Goal: Answer question/provide support: Share knowledge or assist other users

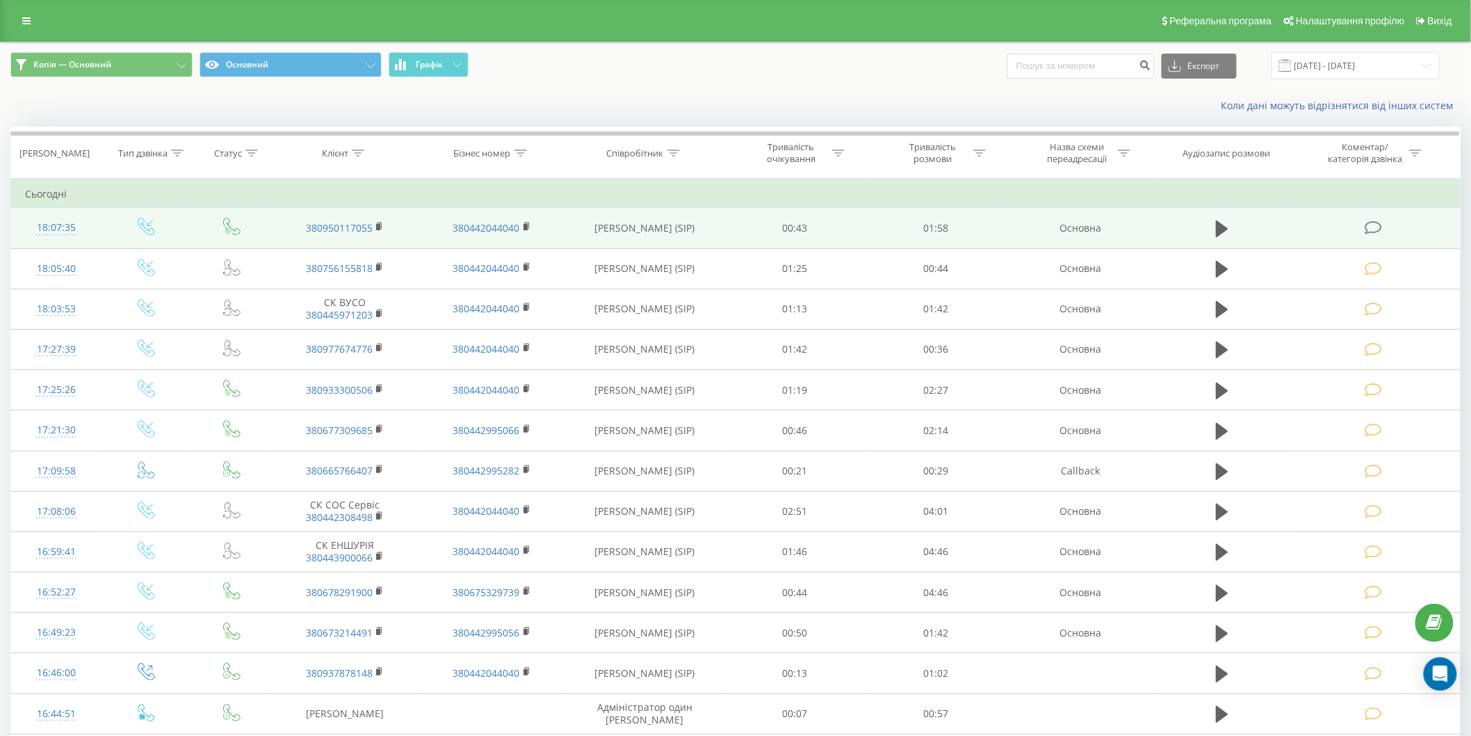
click at [1377, 225] on icon at bounding box center [1373, 227] width 17 height 15
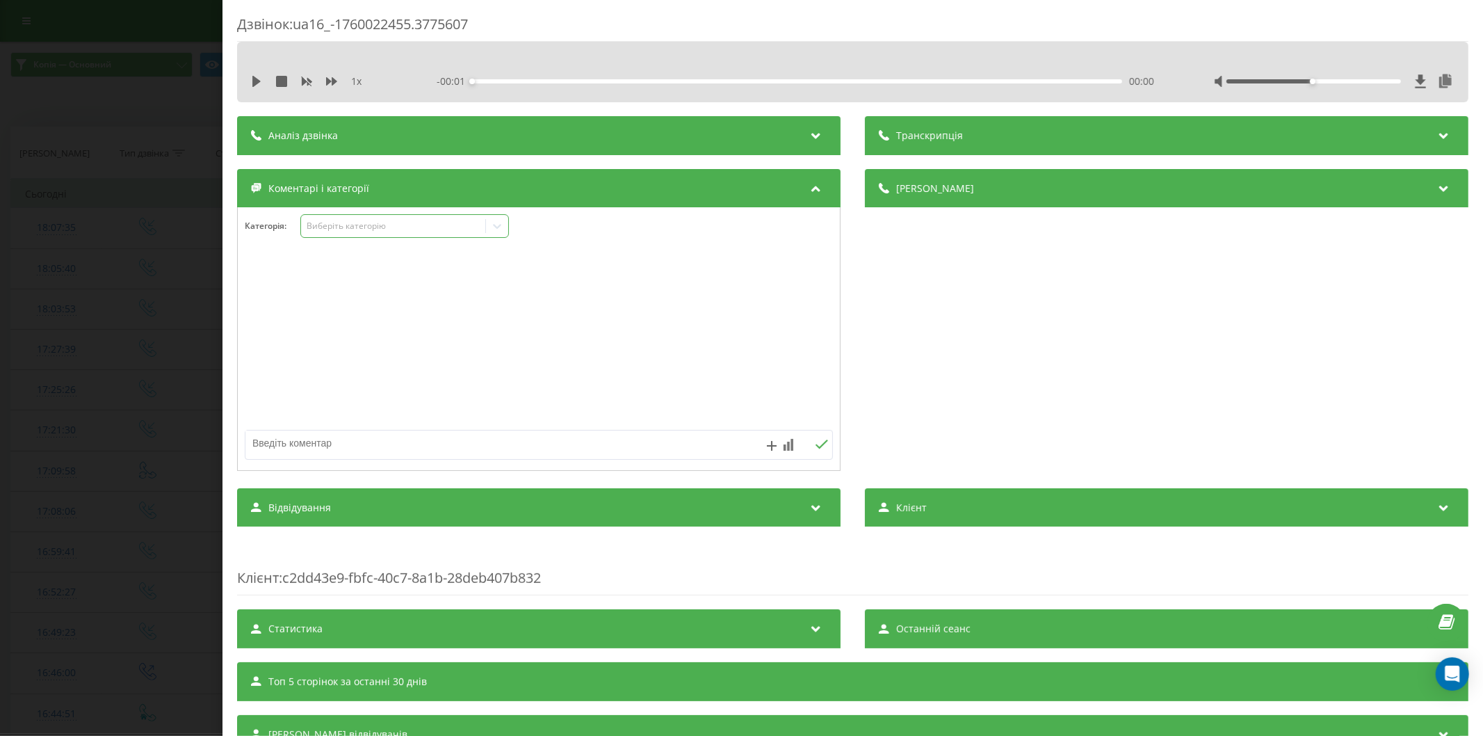
click at [365, 228] on div "Виберіть категорію" at bounding box center [393, 225] width 174 height 11
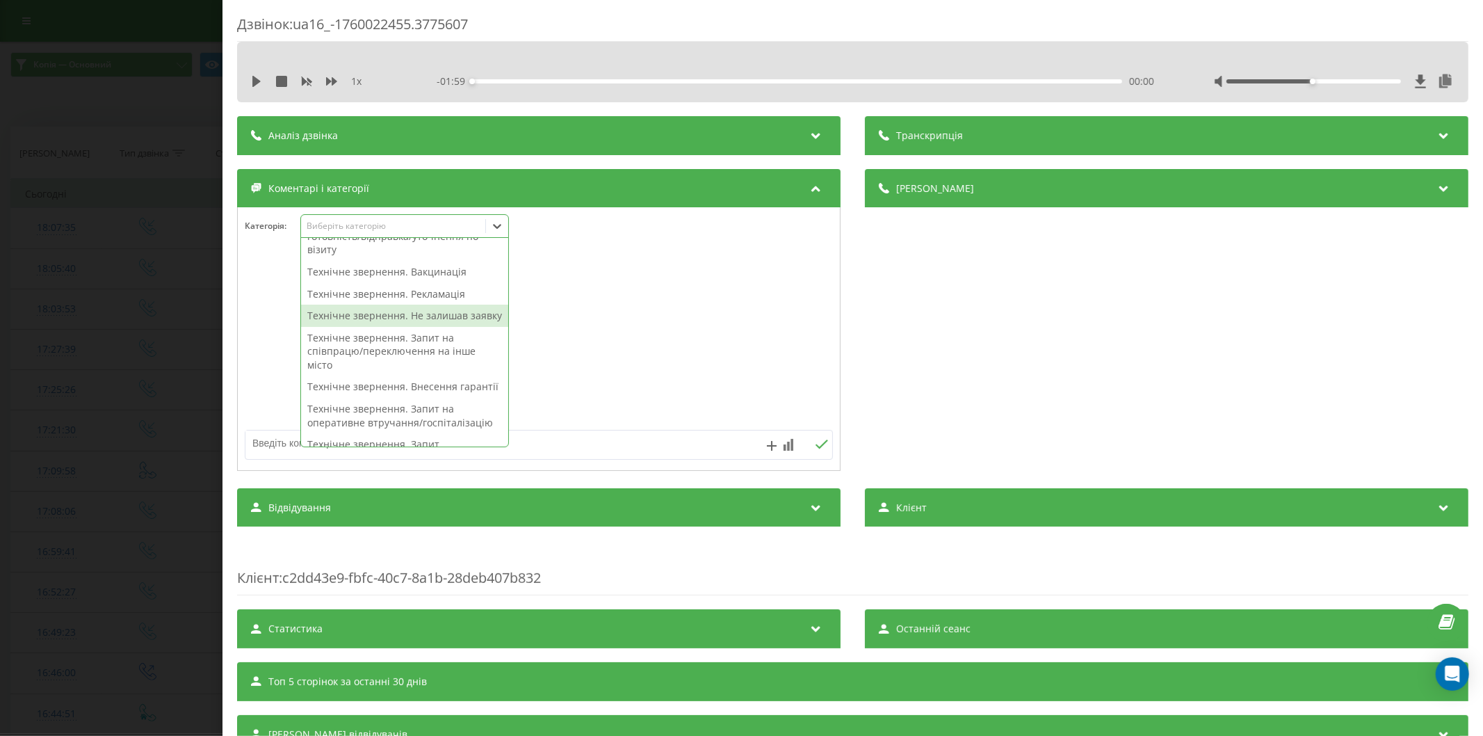
scroll to position [154, 0]
click at [394, 334] on div "Технічне звернення. Аналізи, готовність/відправка/уточнення по візиту" at bounding box center [404, 313] width 207 height 49
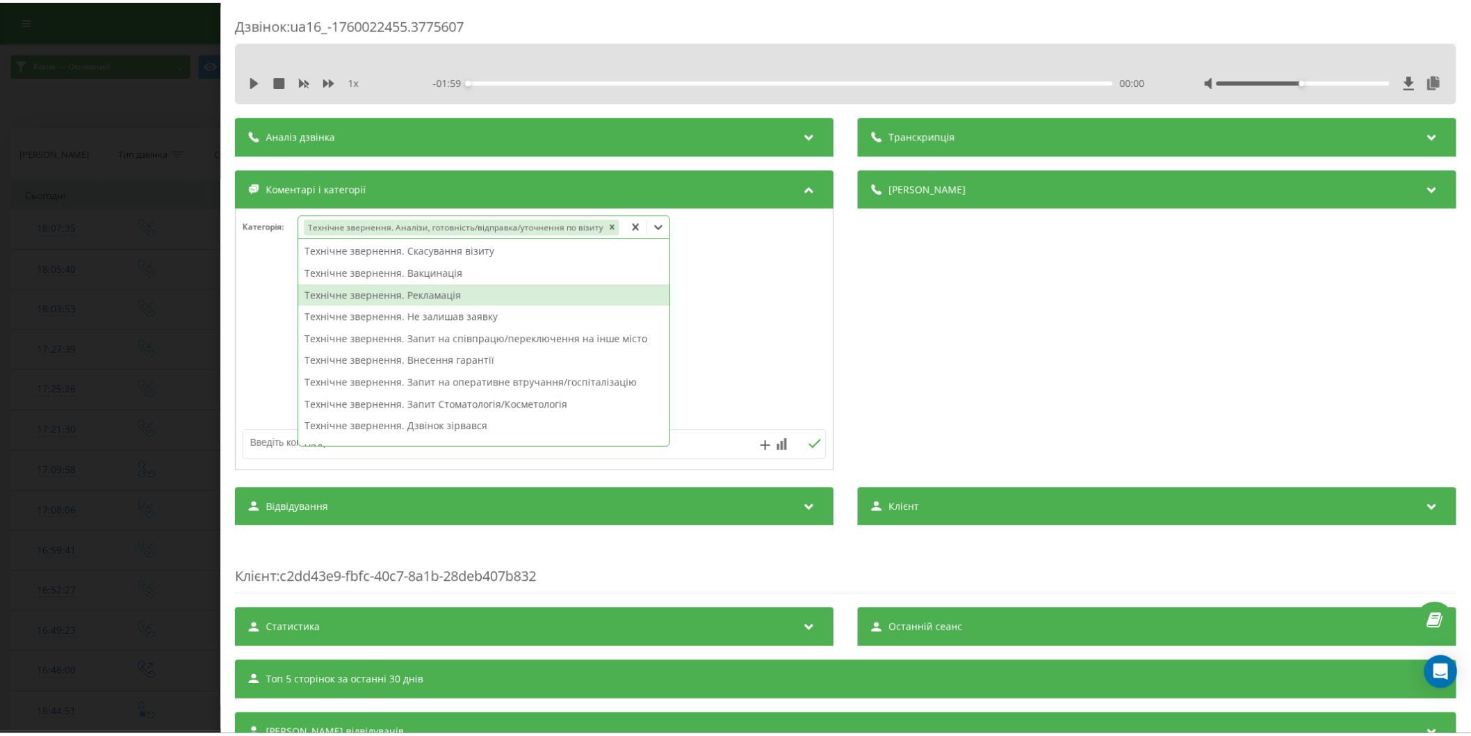
scroll to position [141, 0]
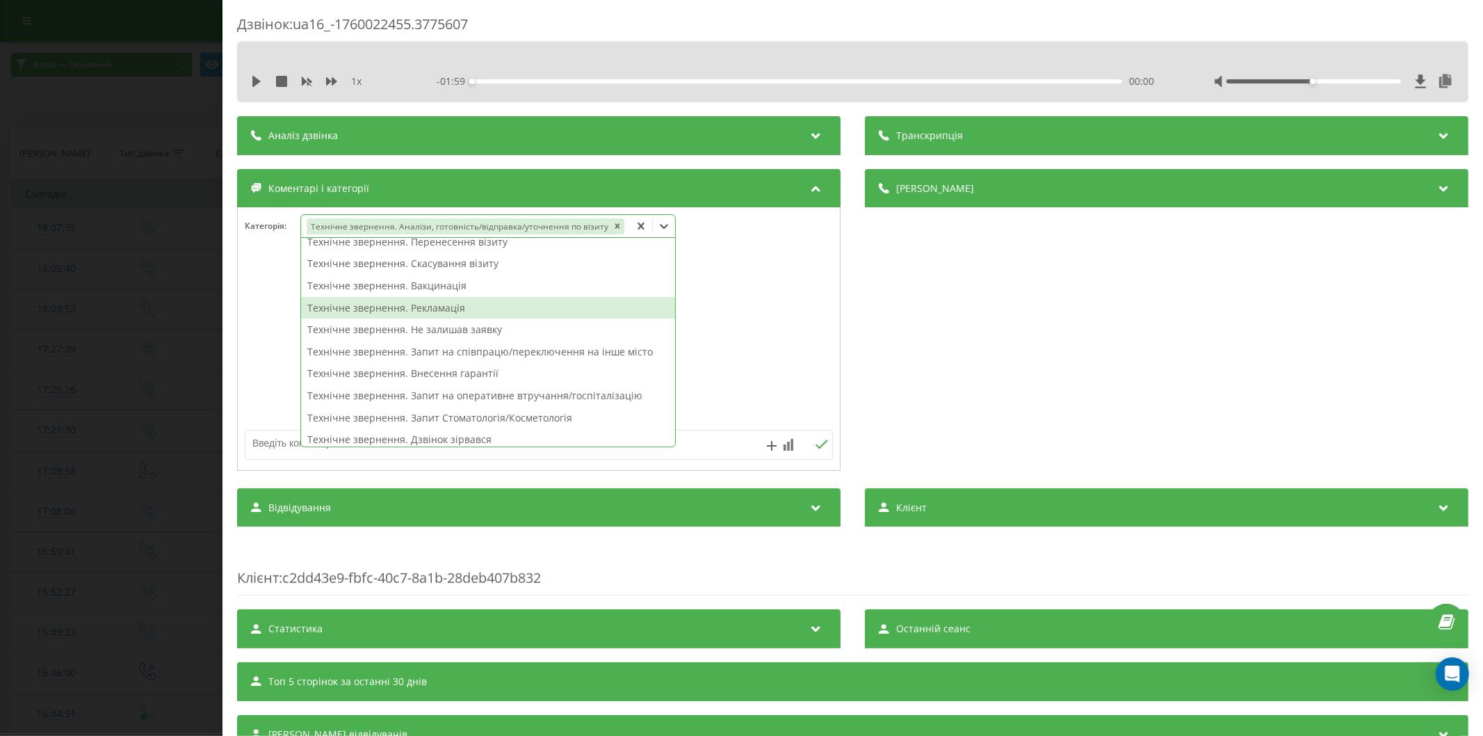
click at [699, 313] on div at bounding box center [539, 339] width 602 height 167
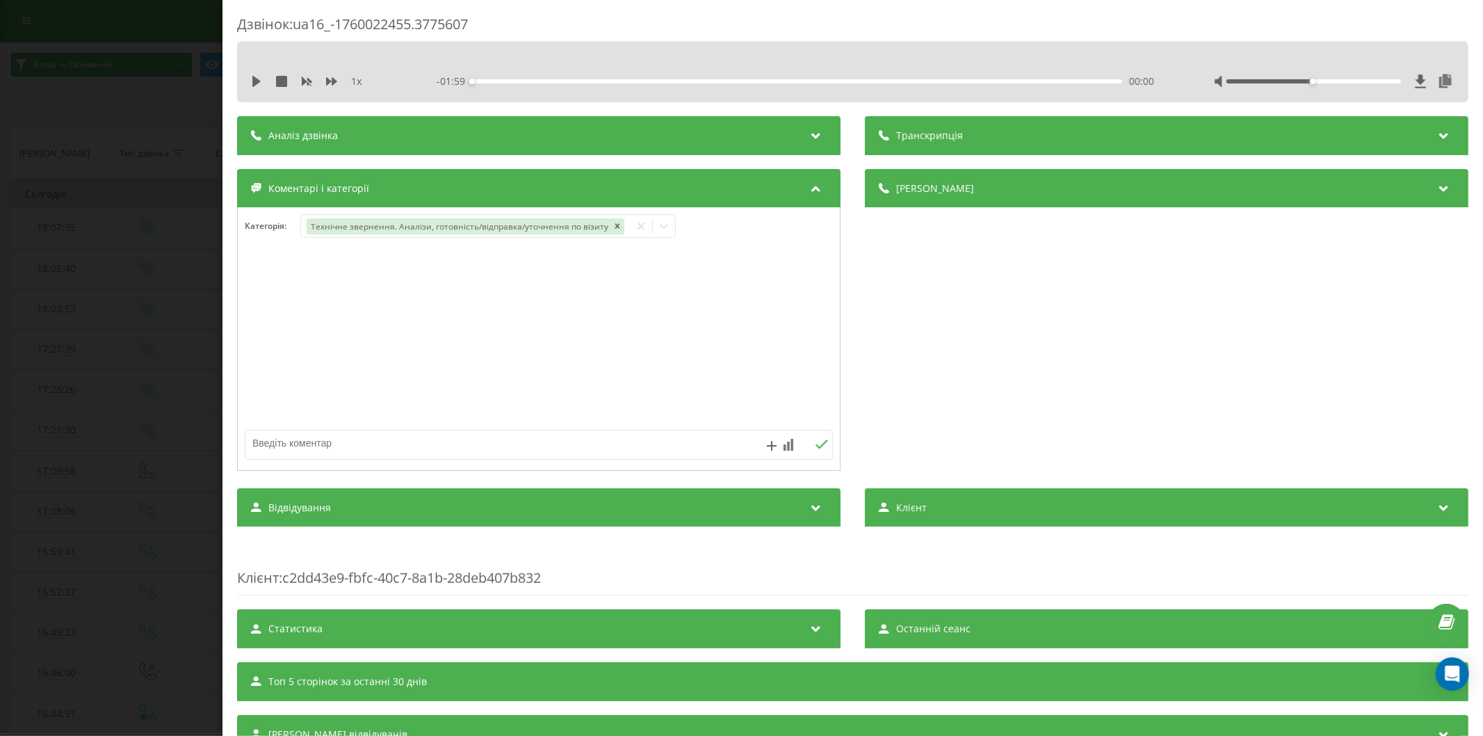
drag, startPoint x: 92, startPoint y: 318, endPoint x: 59, endPoint y: 73, distance: 247.6
click at [86, 318] on div "Дзвінок : ua16_-1760022455.3775607 1 x - 01:59 00:00 00:00 Транскрипція Для AI-…" at bounding box center [741, 368] width 1483 height 736
